Goal: Task Accomplishment & Management: Manage account settings

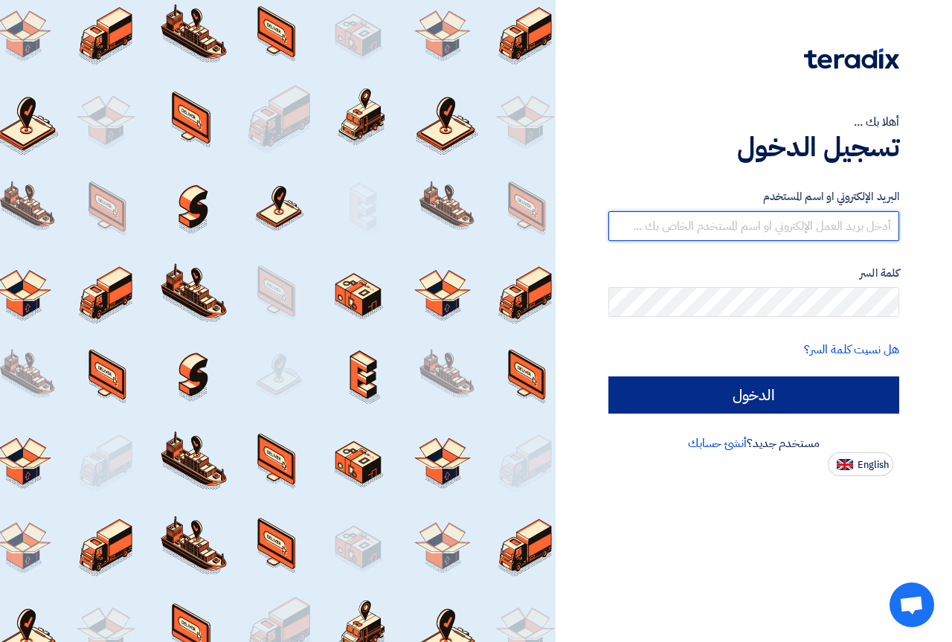
type input "[EMAIL_ADDRESS][DOMAIN_NAME]"
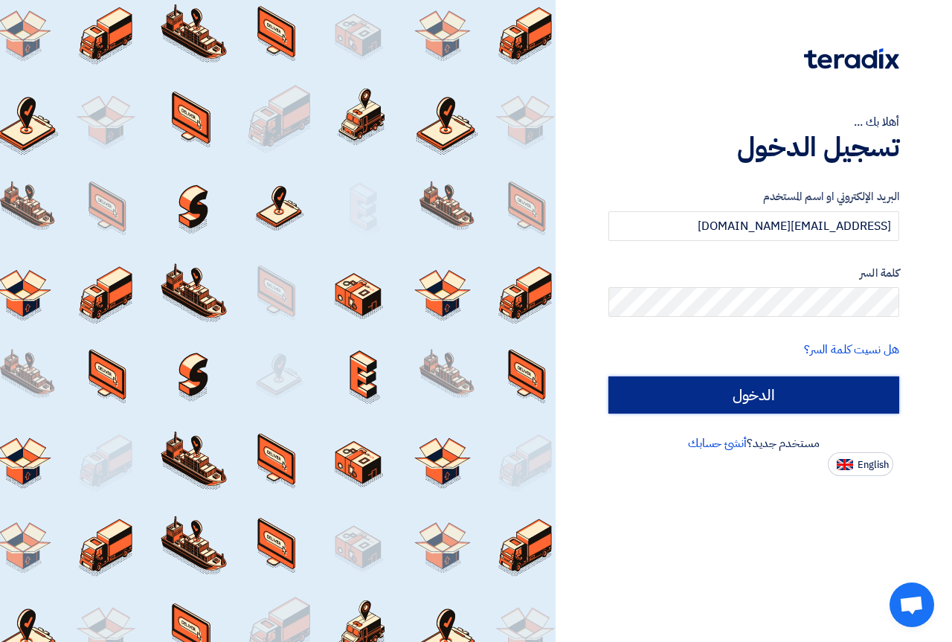
click at [811, 395] on input "الدخول" at bounding box center [753, 394] width 291 height 37
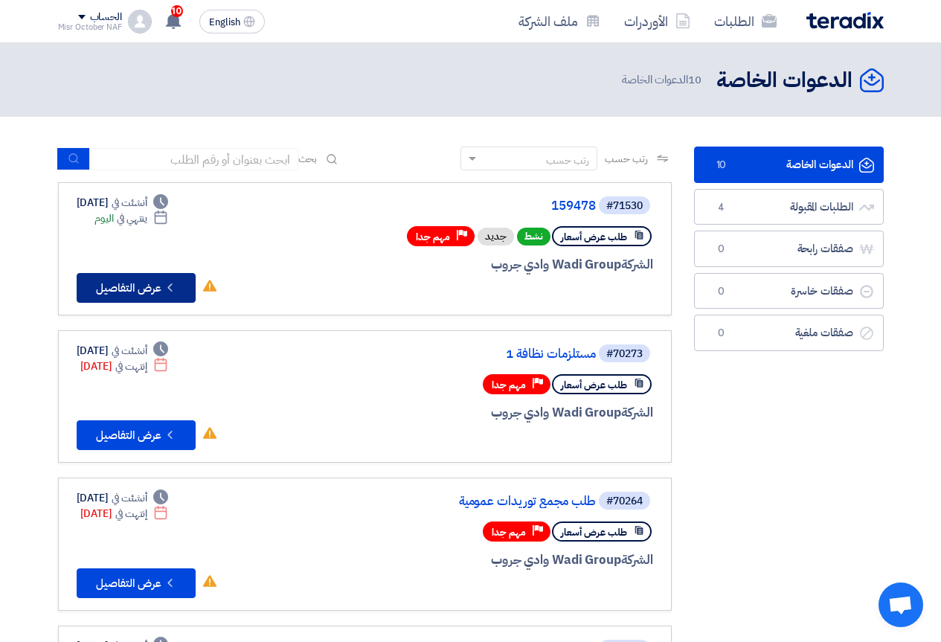
click at [164, 292] on icon "Check details" at bounding box center [170, 287] width 14 height 14
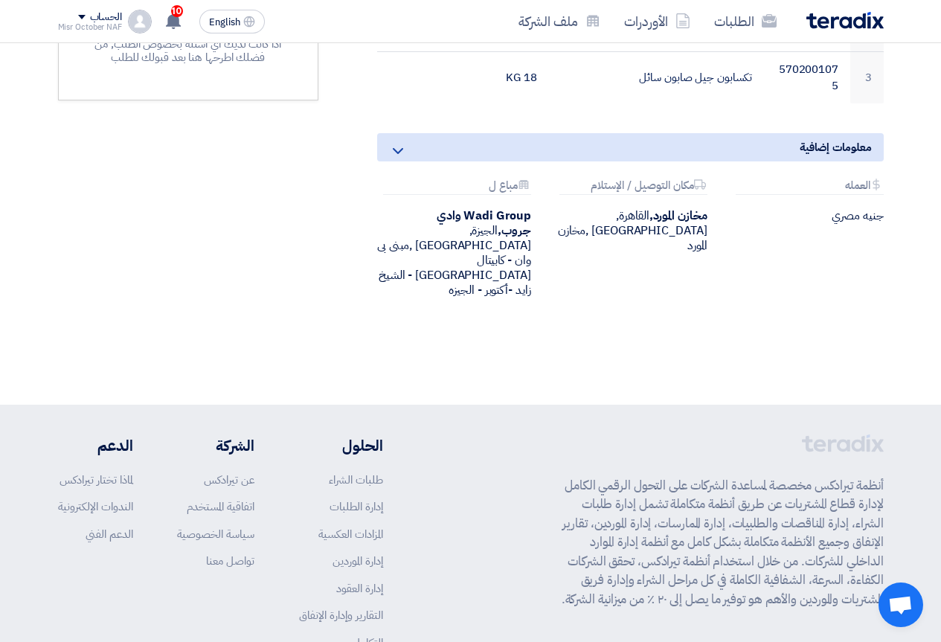
scroll to position [382, 0]
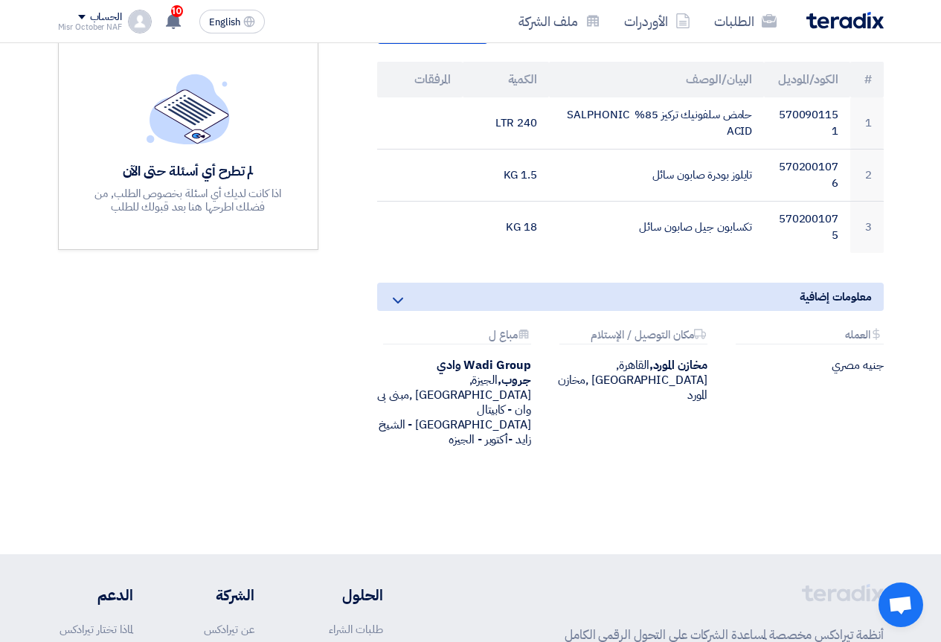
click at [393, 304] on icon at bounding box center [398, 301] width 18 height 18
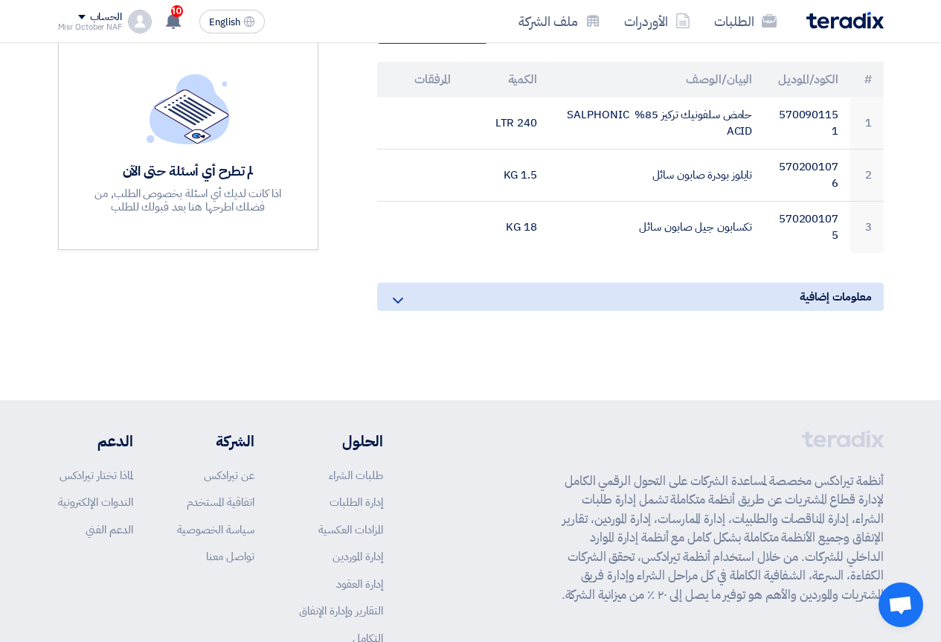
click at [393, 304] on icon at bounding box center [398, 301] width 18 height 18
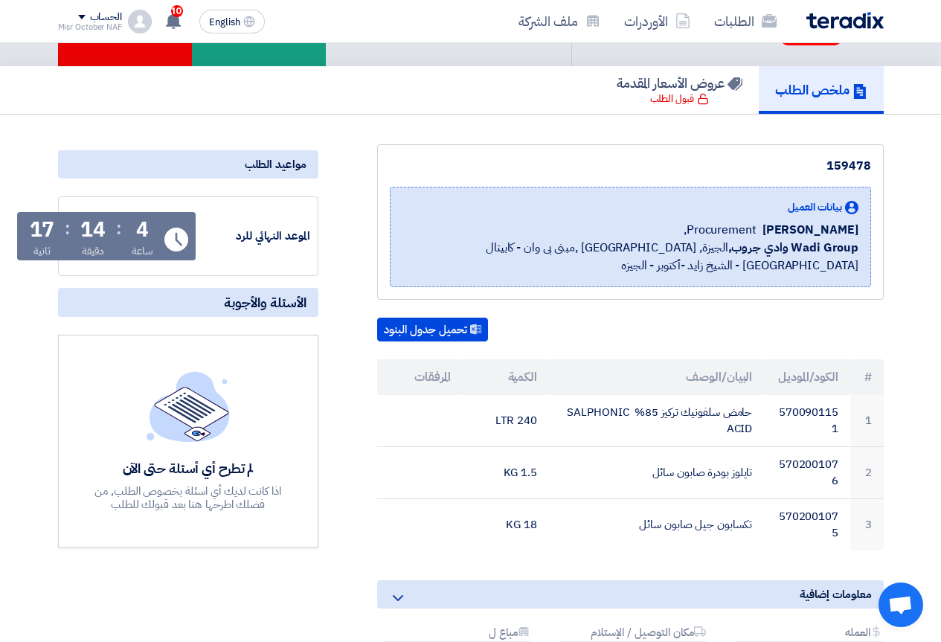
scroll to position [0, 0]
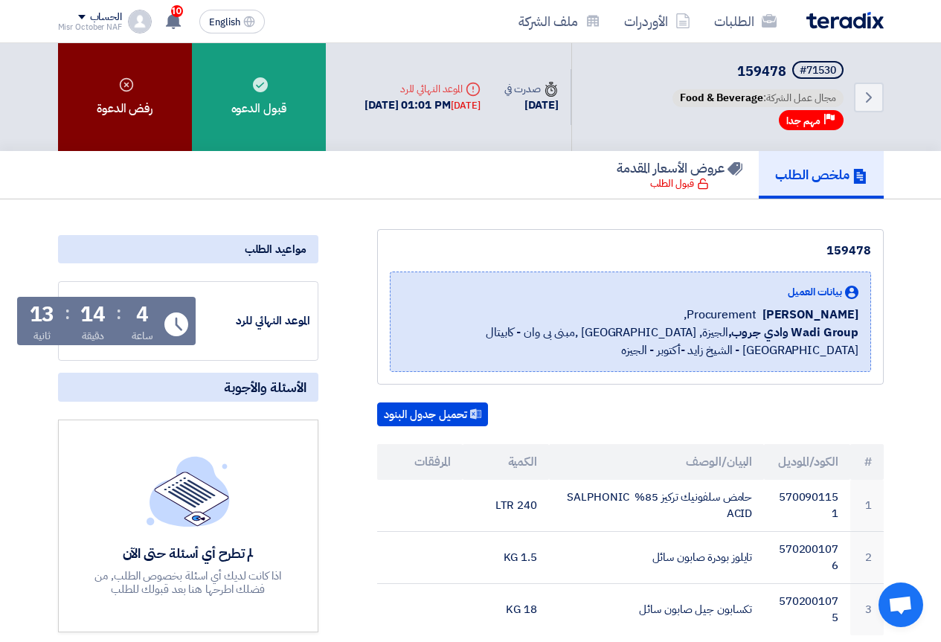
click at [121, 142] on div "رفض الدعوة" at bounding box center [125, 97] width 134 height 108
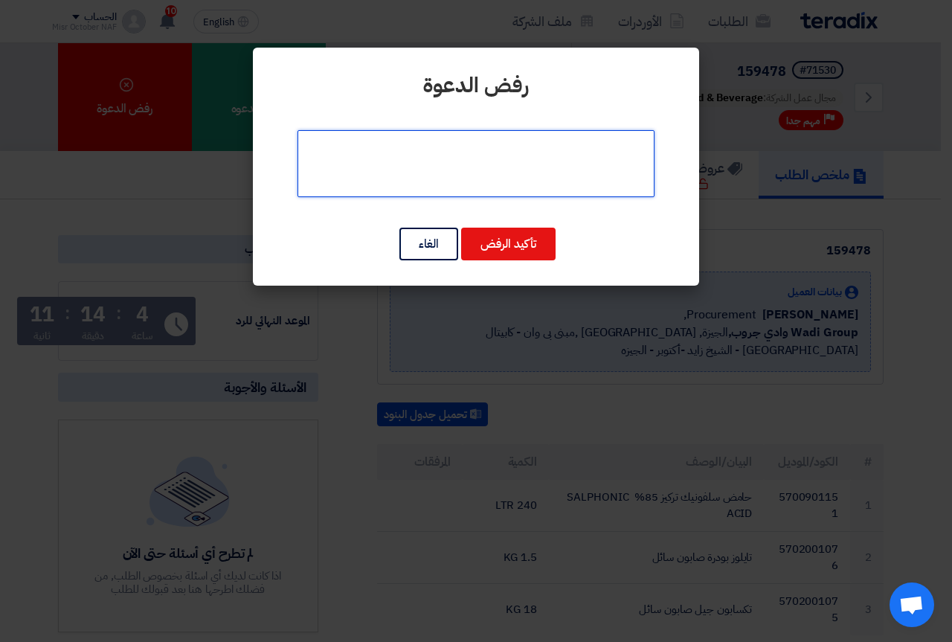
click at [469, 149] on textarea at bounding box center [476, 163] width 357 height 67
type textarea "صناعة المنظفات وليس الخامات"
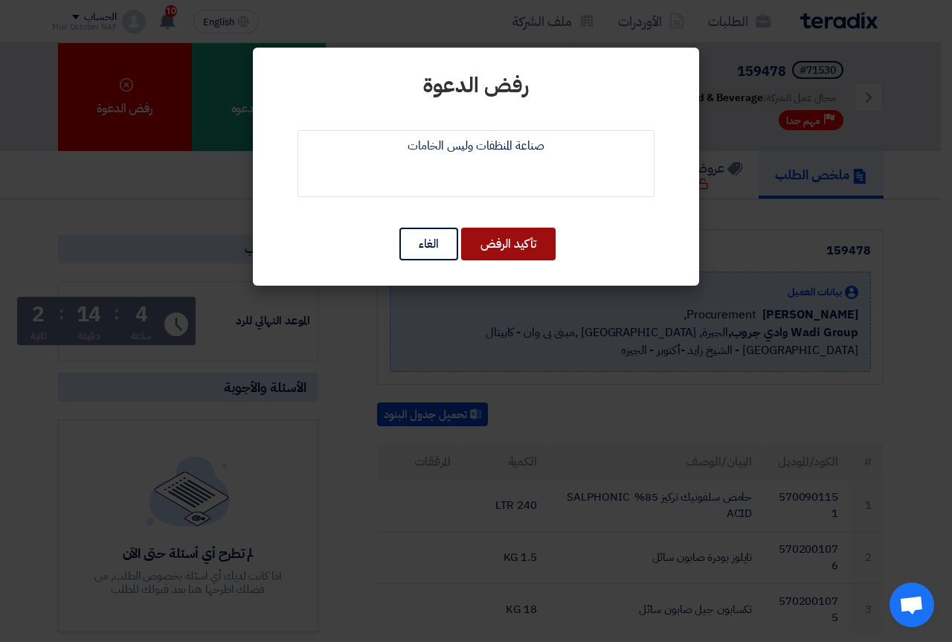
click at [545, 249] on button "تأكيد الرفض" at bounding box center [508, 244] width 94 height 33
